Goal: Information Seeking & Learning: Learn about a topic

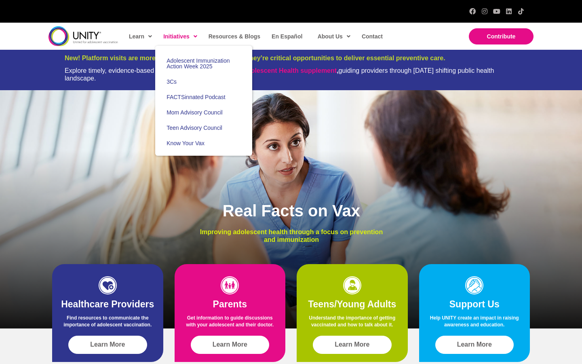
click at [174, 34] on span "Initiatives" at bounding box center [180, 36] width 34 height 12
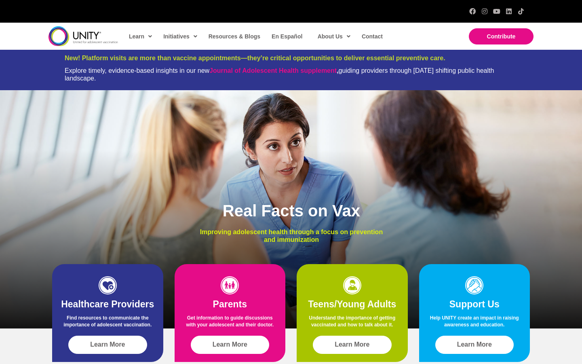
click at [73, 36] on img at bounding box center [82, 36] width 69 height 20
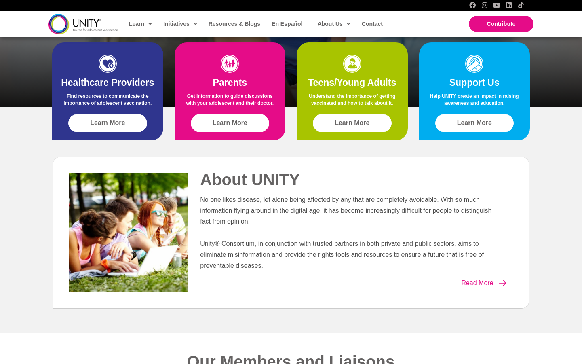
scroll to position [236, 0]
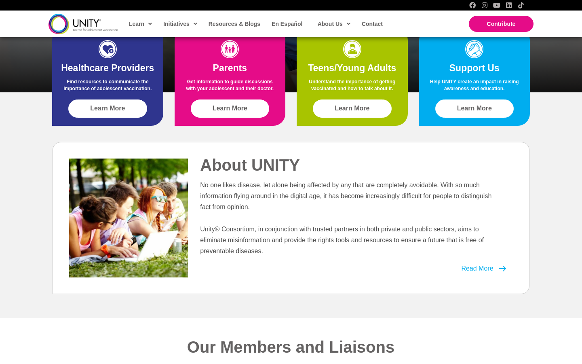
click at [475, 269] on span "Read More" at bounding box center [477, 268] width 32 height 7
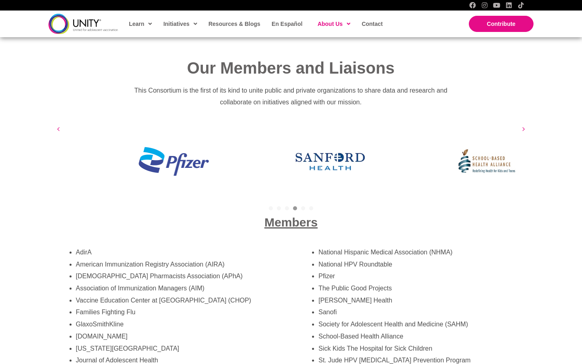
scroll to position [1324, 0]
